Goal: Information Seeking & Learning: Check status

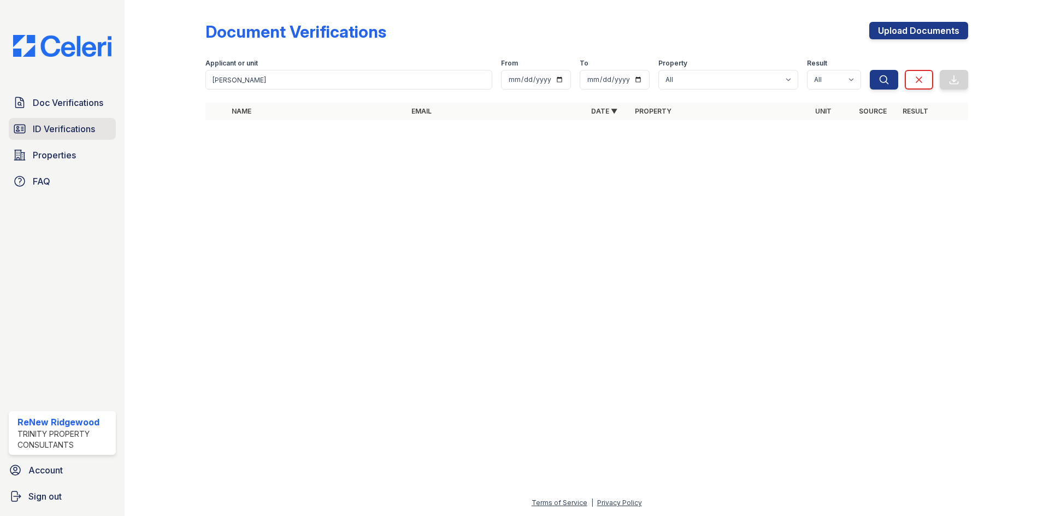
click at [71, 125] on span "ID Verifications" at bounding box center [64, 128] width 62 height 13
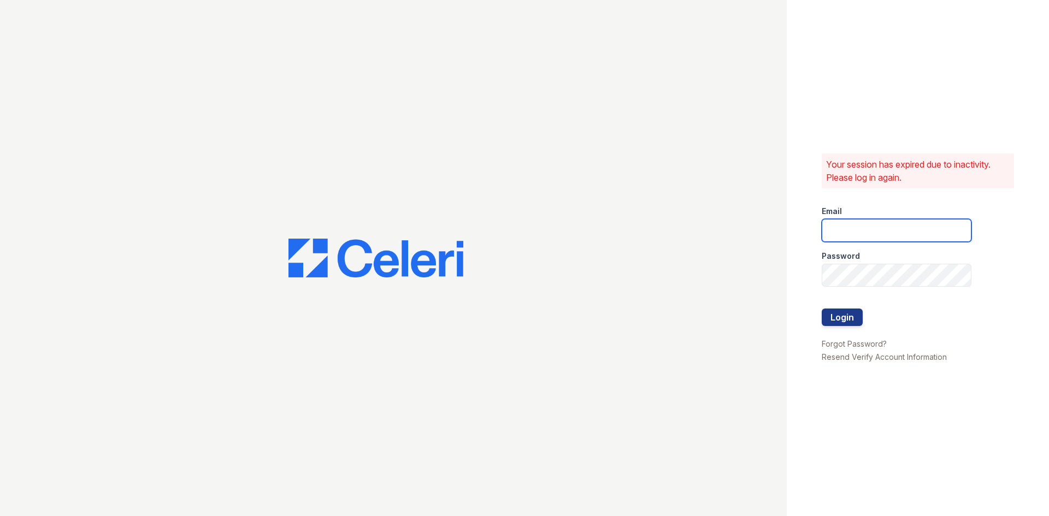
type input "[EMAIL_ADDRESS][DOMAIN_NAME]"
click at [859, 322] on button "Login" at bounding box center [842, 317] width 41 height 17
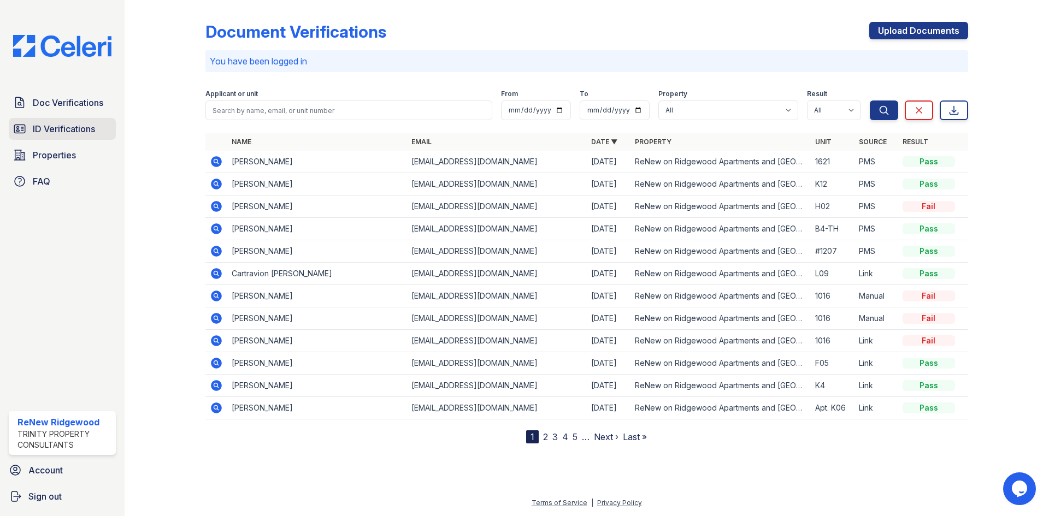
click at [77, 128] on span "ID Verifications" at bounding box center [64, 128] width 62 height 13
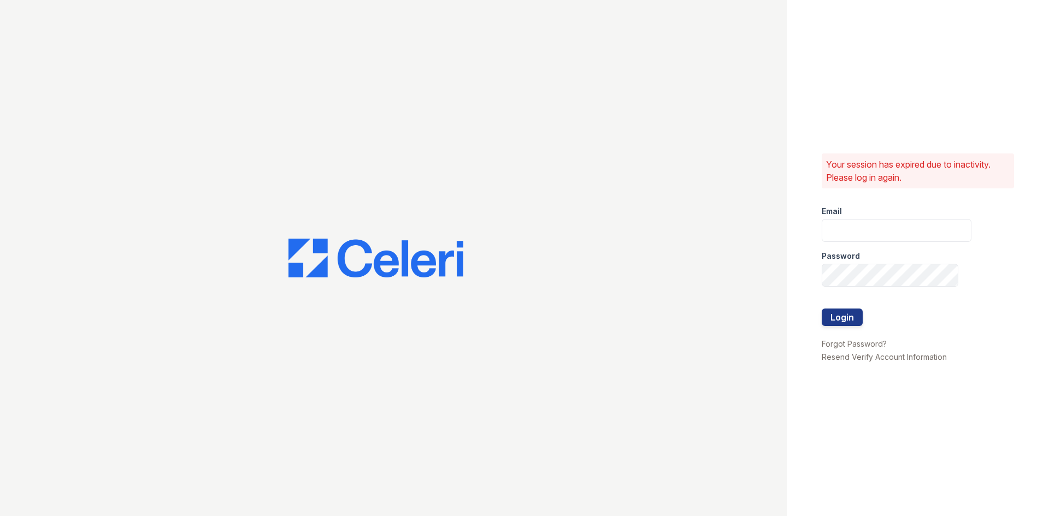
type input "[EMAIL_ADDRESS][DOMAIN_NAME]"
click at [852, 317] on button "Login" at bounding box center [842, 317] width 41 height 17
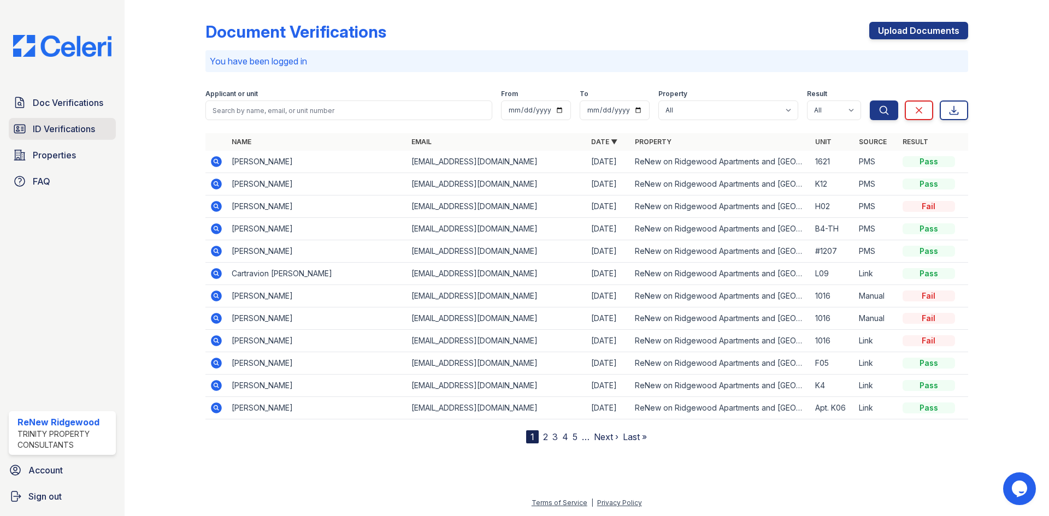
click at [59, 119] on link "ID Verifications" at bounding box center [62, 129] width 107 height 22
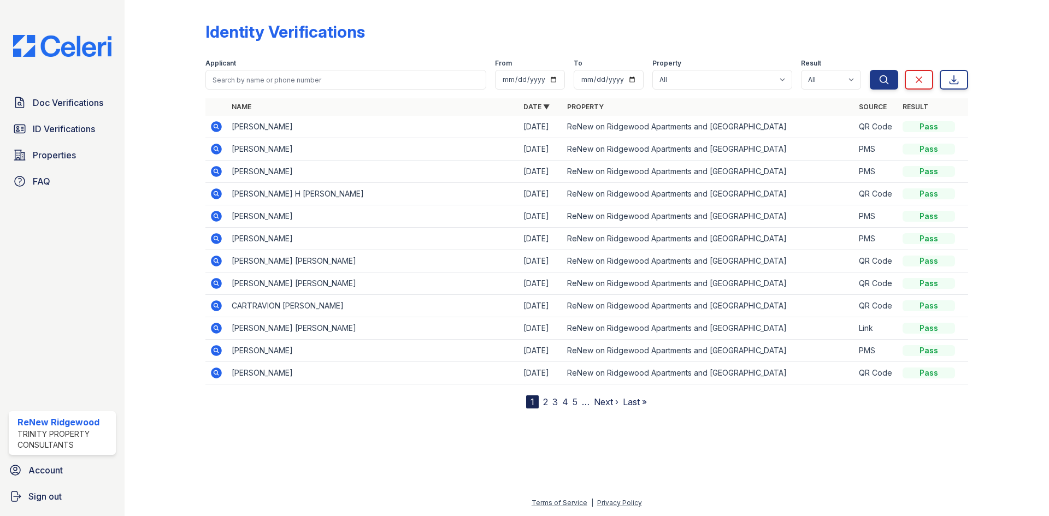
click at [546, 406] on link "2" at bounding box center [545, 402] width 5 height 11
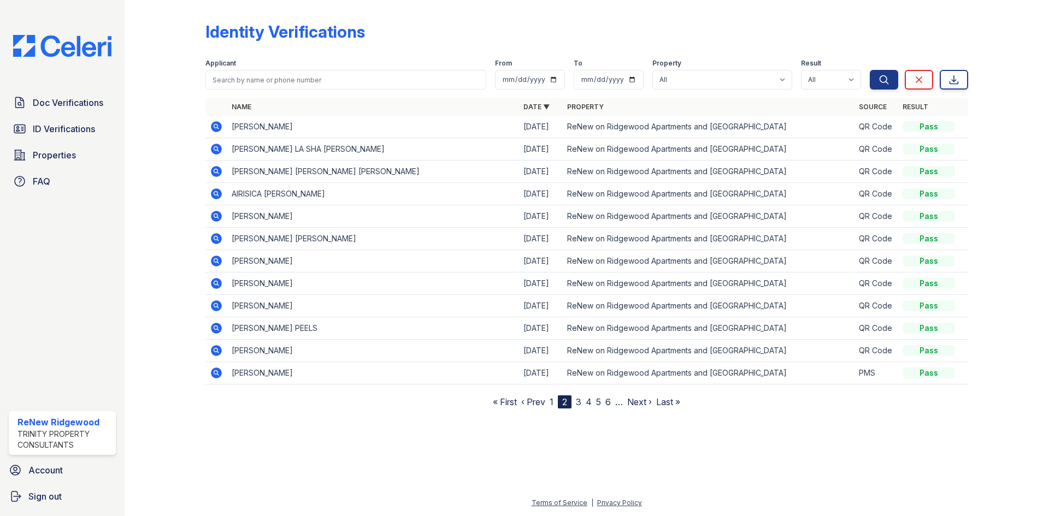
click at [580, 404] on link "3" at bounding box center [578, 402] width 5 height 11
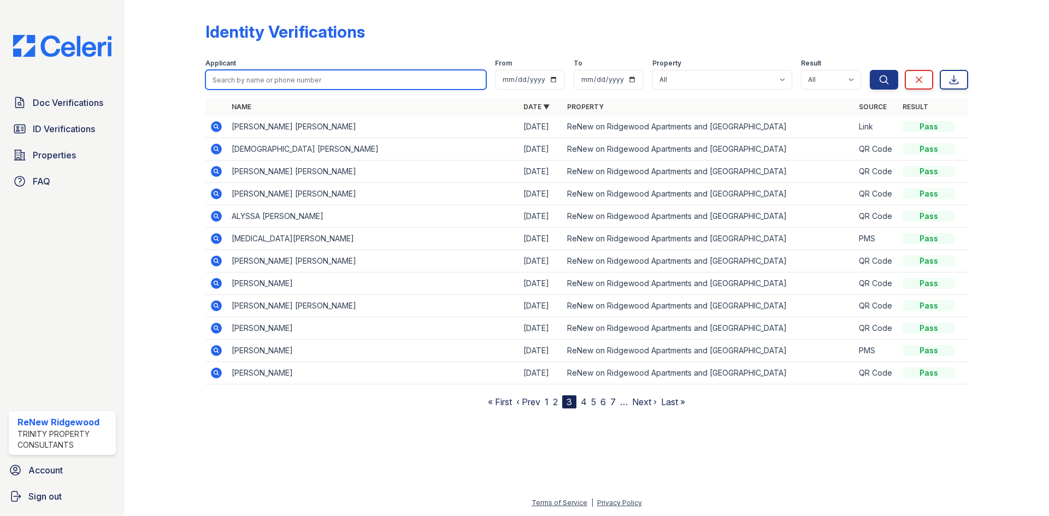
click at [396, 80] on input "search" at bounding box center [346, 80] width 281 height 20
type input "alyssa"
click at [870, 70] on button "Search" at bounding box center [884, 80] width 28 height 20
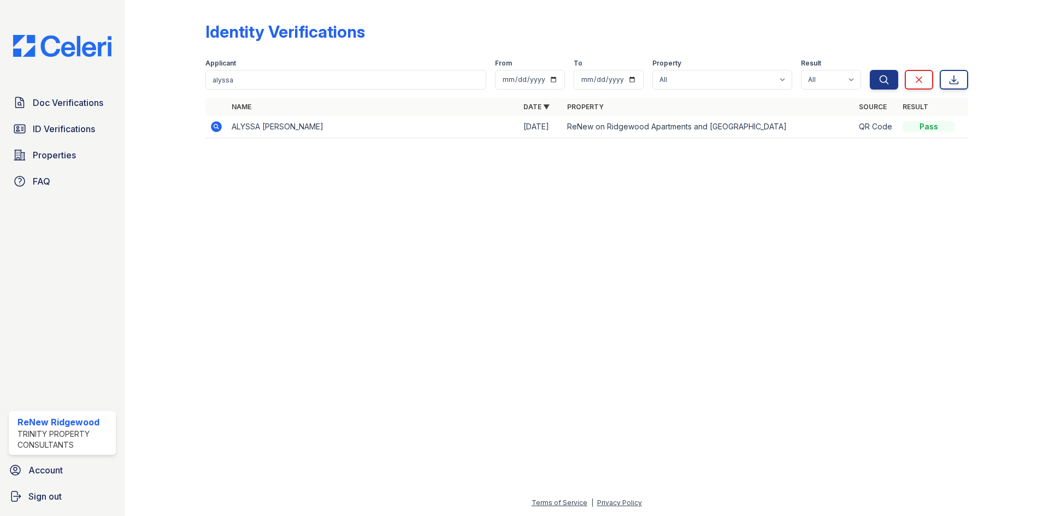
click at [215, 126] on icon at bounding box center [215, 126] width 3 height 3
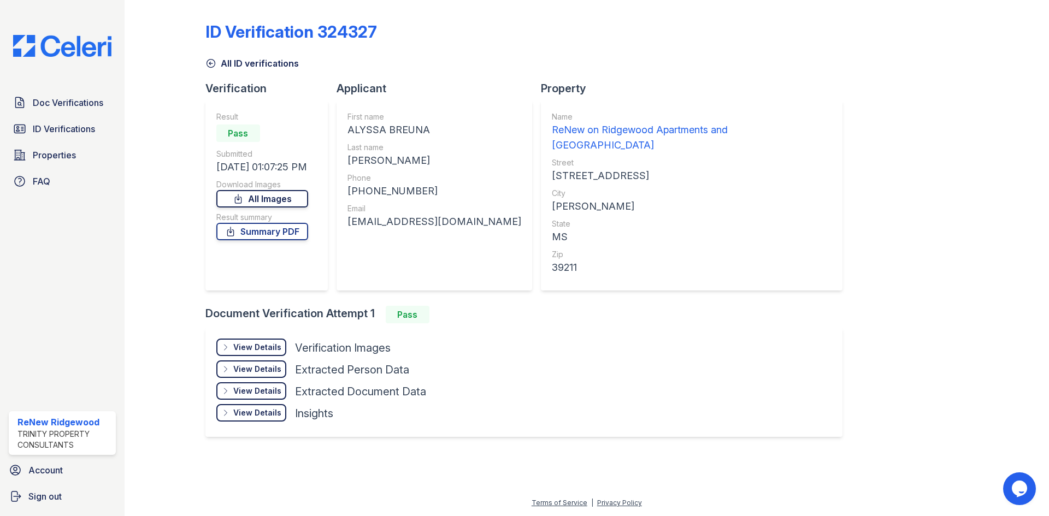
click at [298, 202] on link "All Images" at bounding box center [262, 198] width 92 height 17
